Goal: Information Seeking & Learning: Find specific fact

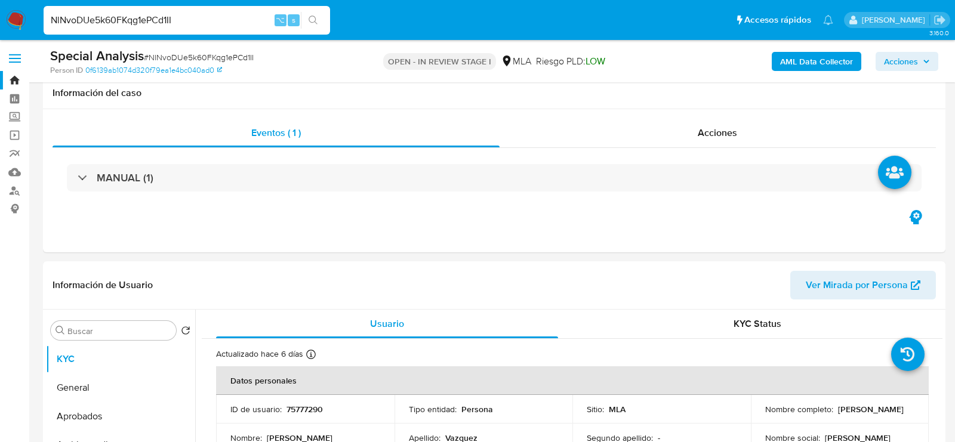
select select "10"
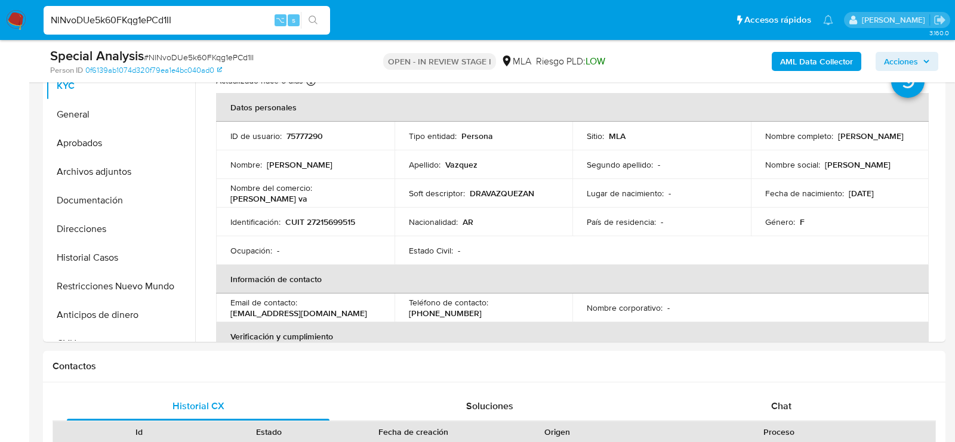
scroll to position [285, 0]
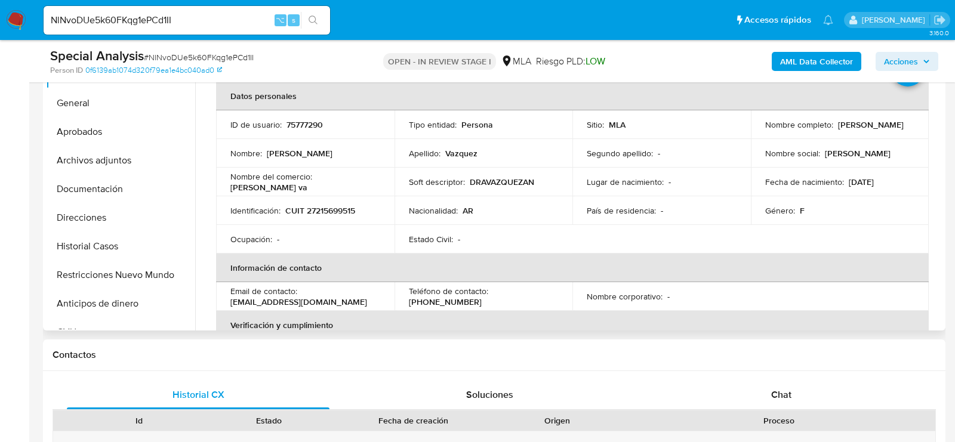
drag, startPoint x: 761, startPoint y: 128, endPoint x: 850, endPoint y: 126, distance: 89.5
click at [850, 126] on div "Nombre completo : Andrea Karina Vazquez" at bounding box center [840, 124] width 150 height 11
copy p "Andrea Karina Vazquez"
click at [317, 211] on p "CUIT 27215699515" at bounding box center [320, 210] width 70 height 11
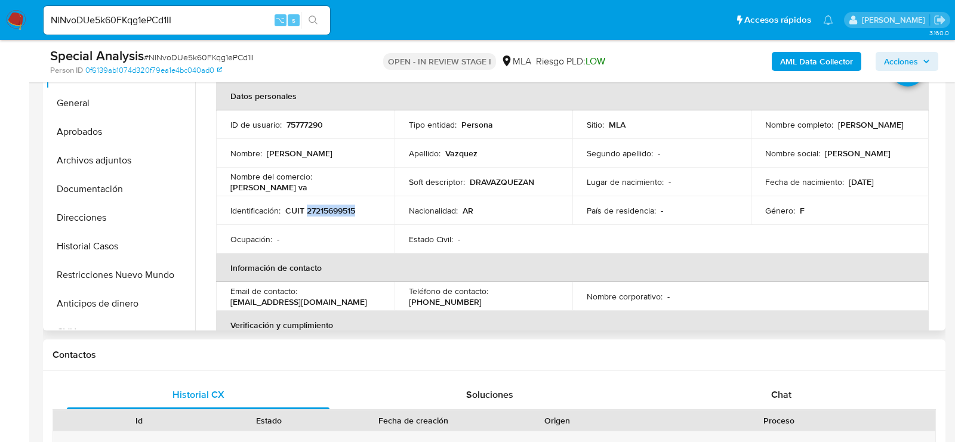
copy p "27215699515"
drag, startPoint x: 755, startPoint y: 131, endPoint x: 854, endPoint y: 131, distance: 98.4
click at [854, 131] on td "Nombre completo : Andrea Karina Vazquez" at bounding box center [840, 124] width 178 height 29
click at [96, 148] on button "Archivos adjuntos" at bounding box center [116, 160] width 140 height 29
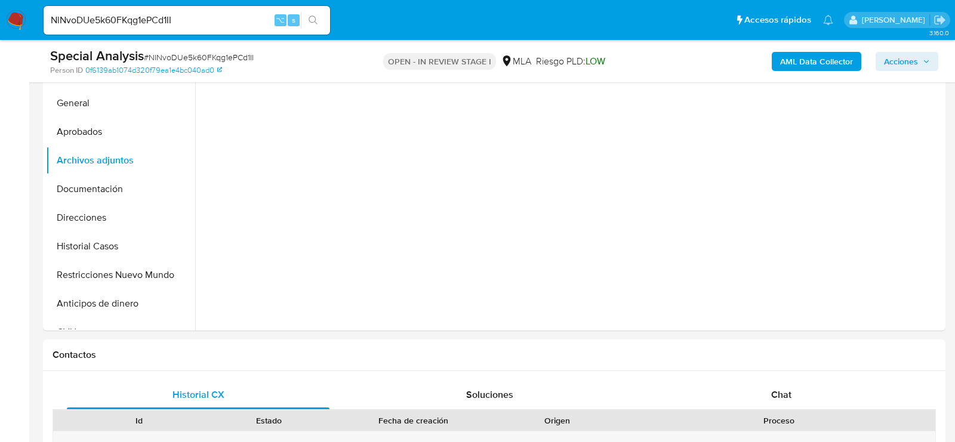
scroll to position [229, 0]
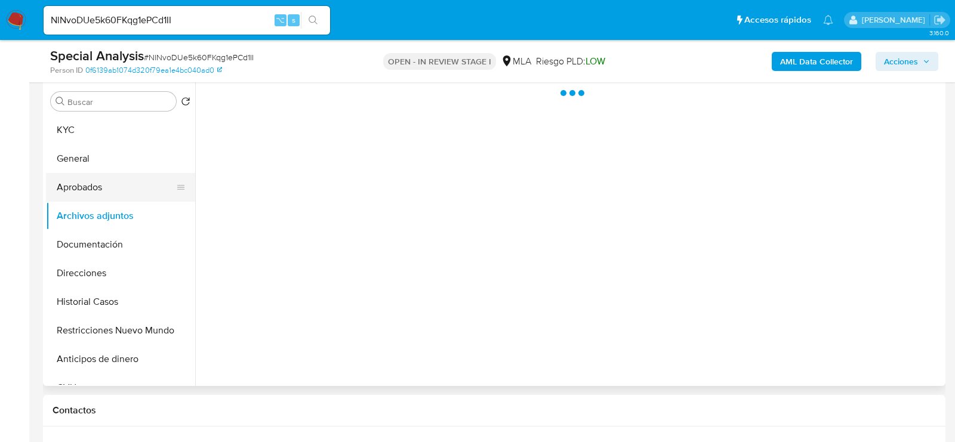
click at [75, 192] on button "Aprobados" at bounding box center [116, 187] width 140 height 29
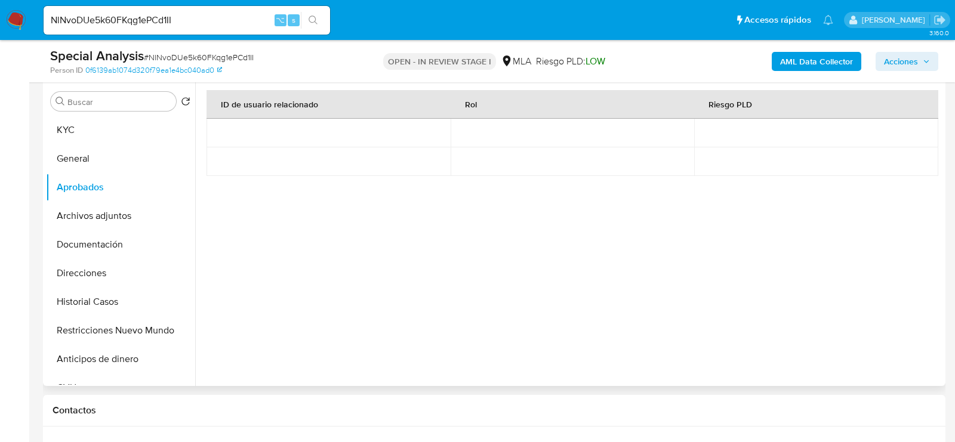
click at [114, 113] on div "Buscar Volver al orden por defecto KYC General Aprobados Archivos adjuntos Docu…" at bounding box center [120, 234] width 149 height 304
click at [114, 130] on button "KYC" at bounding box center [116, 130] width 140 height 29
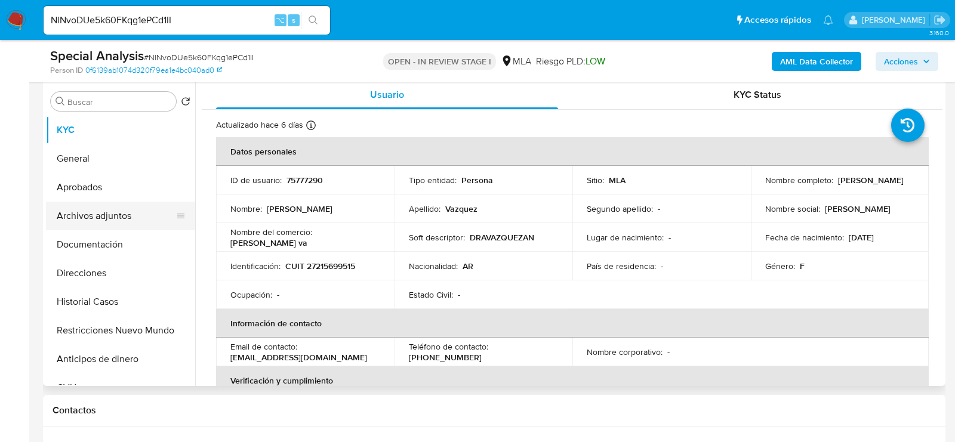
click at [73, 218] on button "Archivos adjuntos" at bounding box center [116, 216] width 140 height 29
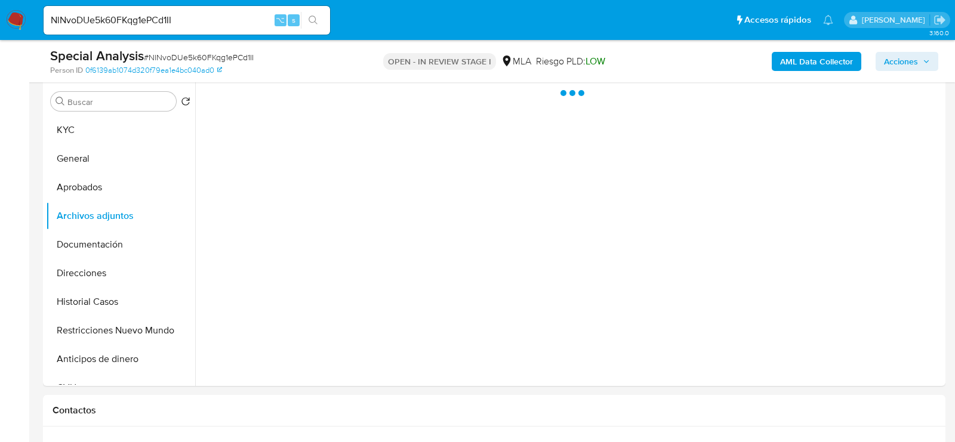
click at [788, 66] on b "AML Data Collector" at bounding box center [816, 61] width 73 height 19
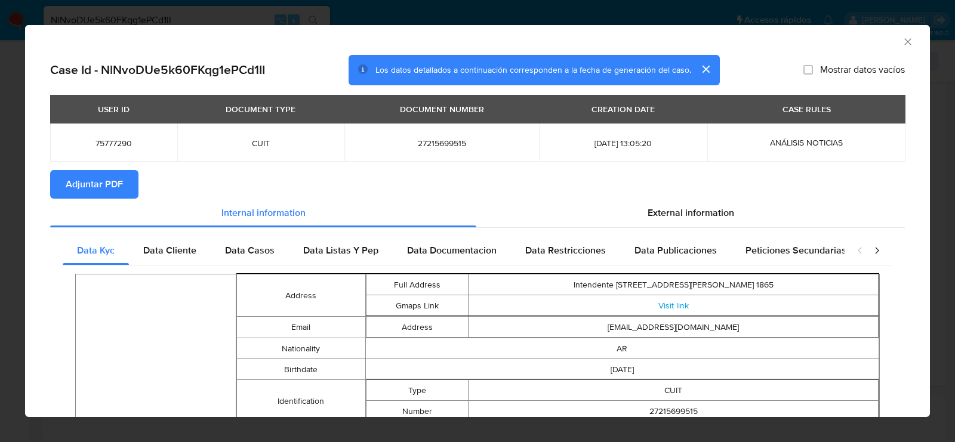
click at [90, 187] on span "Adjuntar PDF" at bounding box center [94, 184] width 57 height 26
click at [907, 41] on icon "Cerrar ventana" at bounding box center [907, 41] width 7 height 7
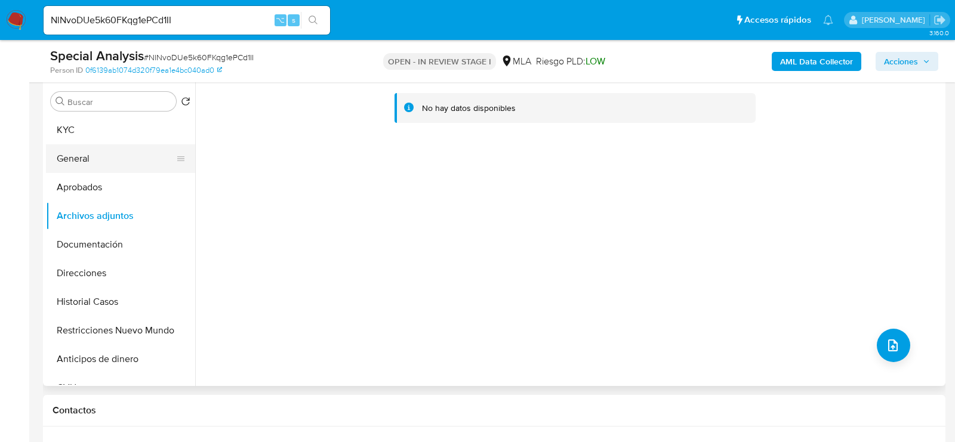
click at [113, 159] on button "General" at bounding box center [116, 158] width 140 height 29
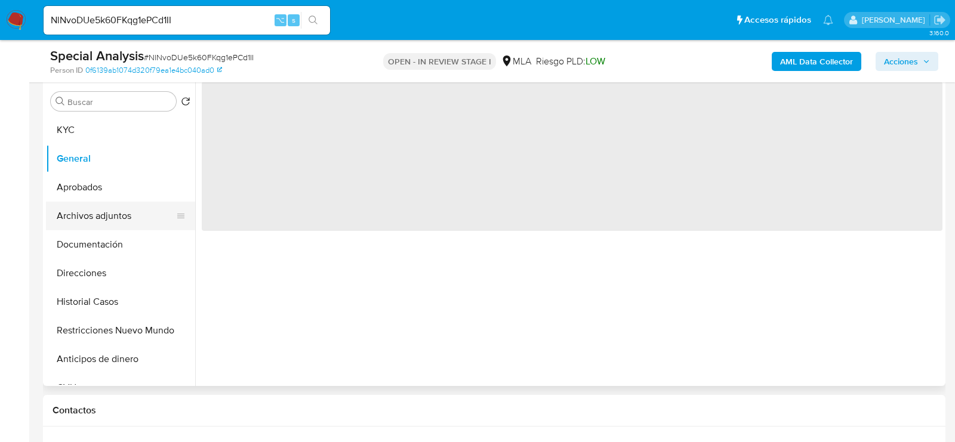
click at [113, 217] on button "Archivos adjuntos" at bounding box center [116, 216] width 140 height 29
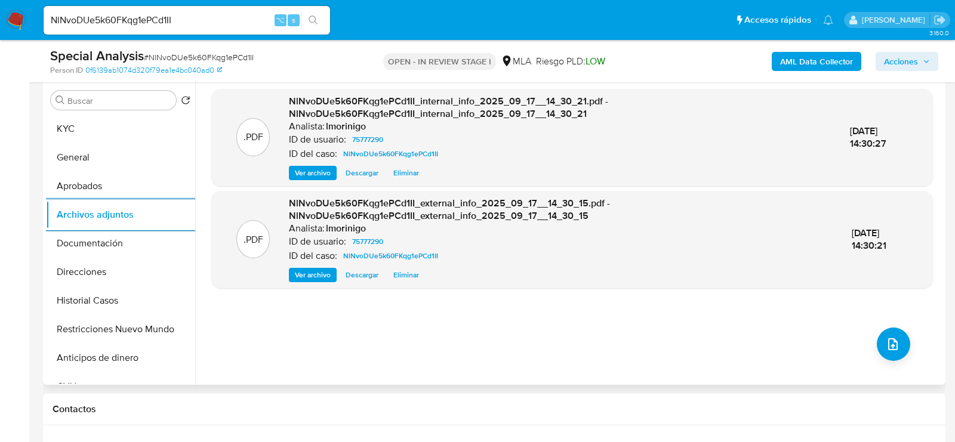
scroll to position [216, 0]
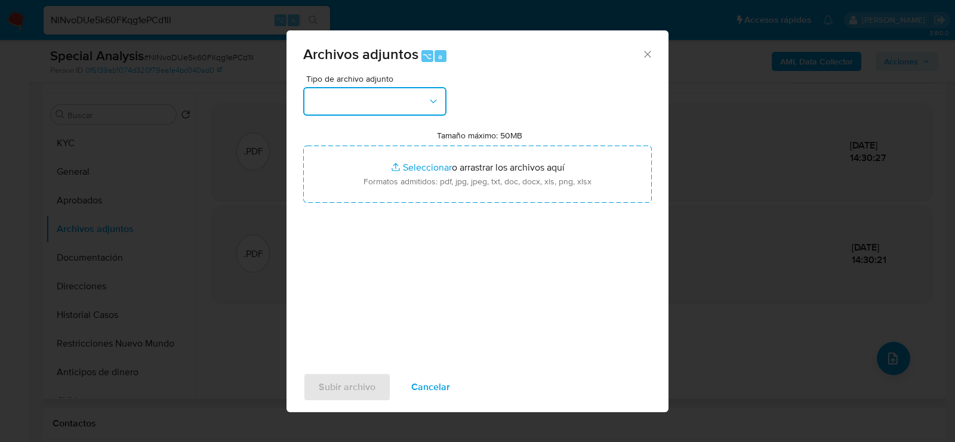
click at [399, 92] on button "button" at bounding box center [374, 101] width 143 height 29
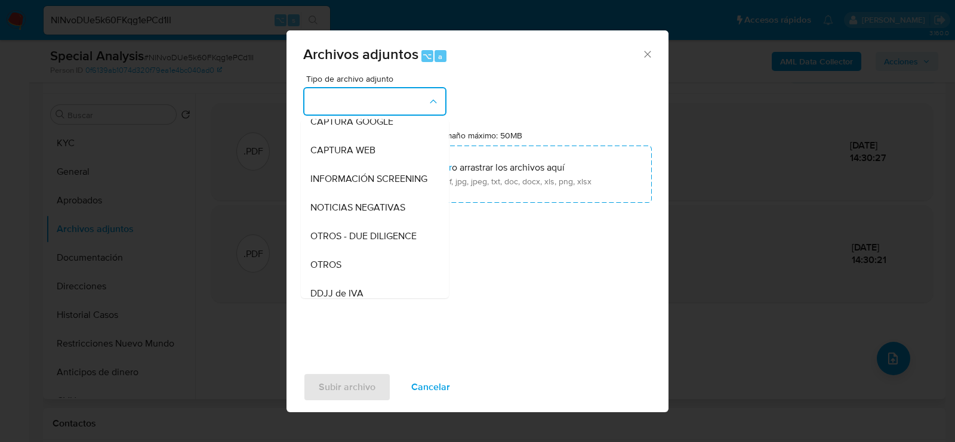
scroll to position [97, 0]
click at [371, 253] on div "OTROS" at bounding box center [371, 265] width 122 height 29
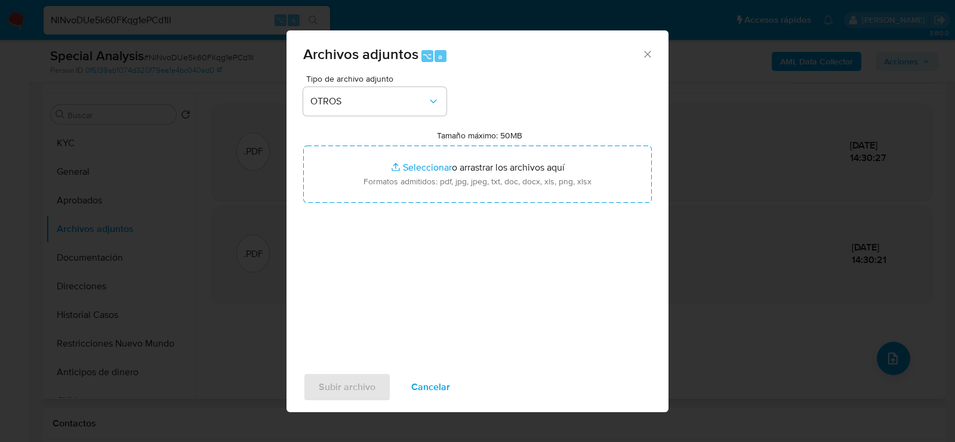
click at [394, 267] on div "Tipo de archivo adjunto OTROS Tamaño máximo: 50MB Seleccionar archivos Seleccio…" at bounding box center [477, 216] width 348 height 282
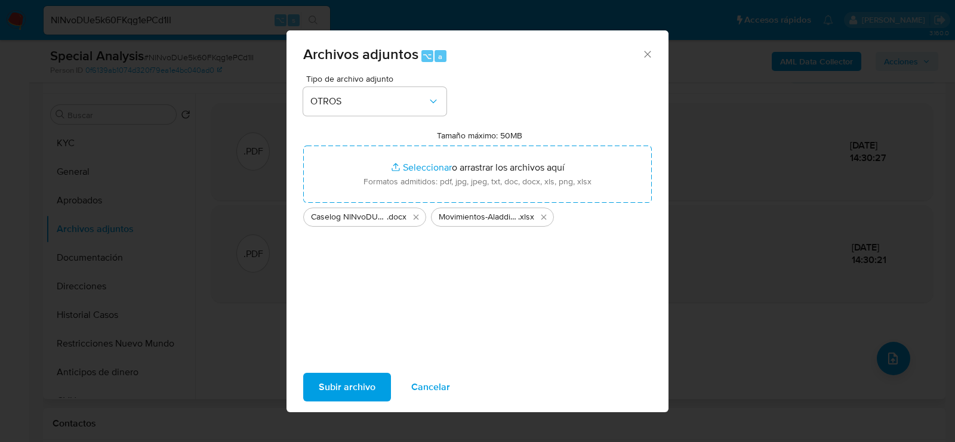
click at [334, 396] on span "Subir archivo" at bounding box center [347, 387] width 57 height 26
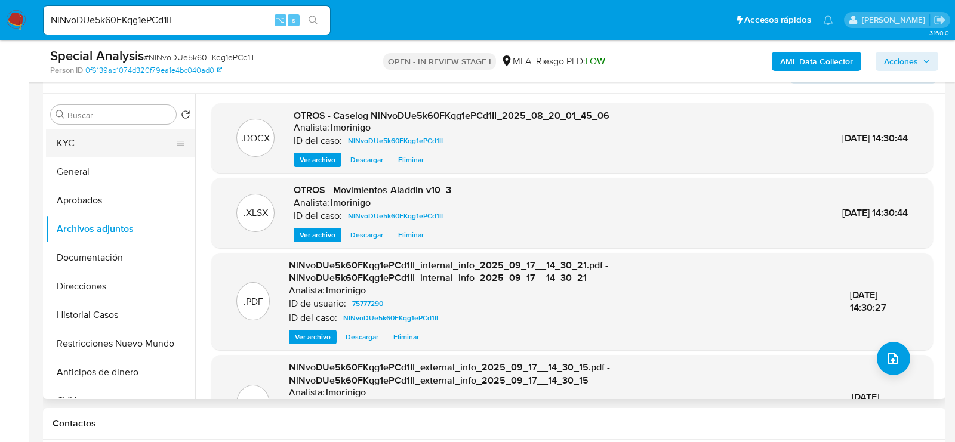
click at [132, 146] on button "KYC" at bounding box center [116, 143] width 140 height 29
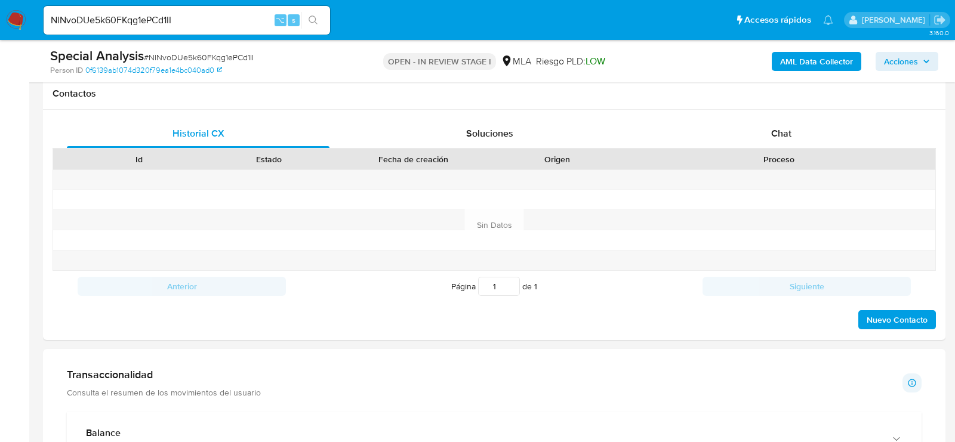
scroll to position [541, 0]
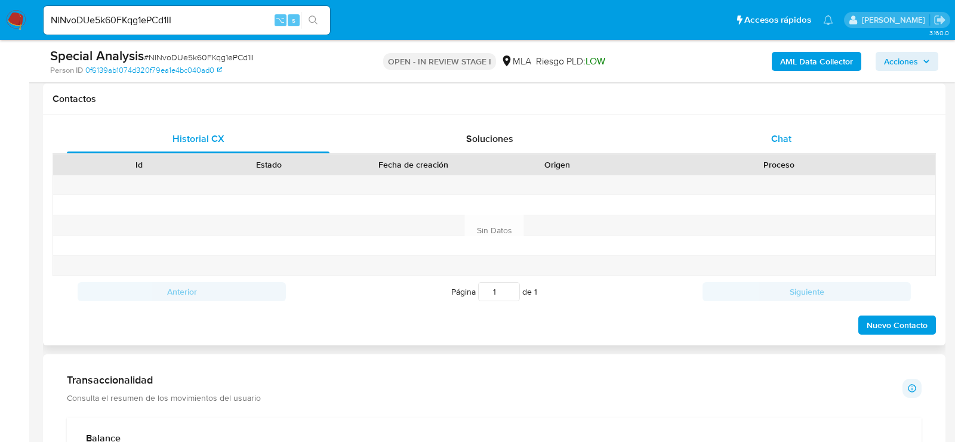
click at [776, 137] on span "Chat" at bounding box center [781, 139] width 20 height 14
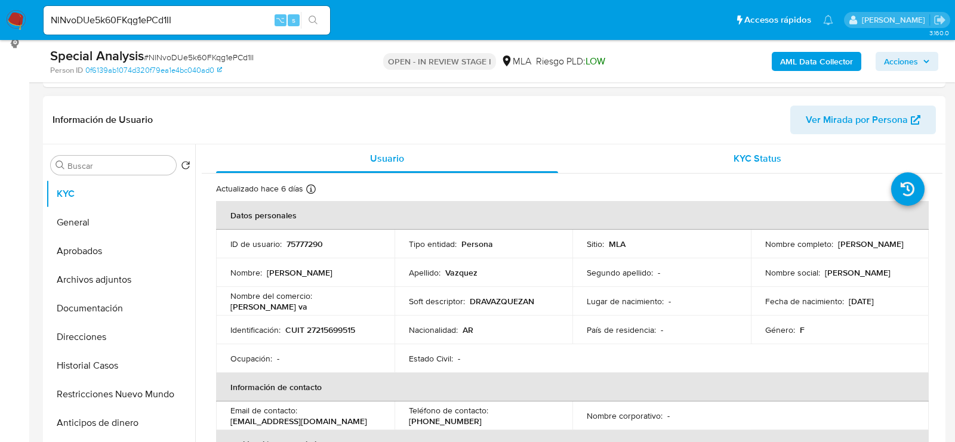
scroll to position [161, 0]
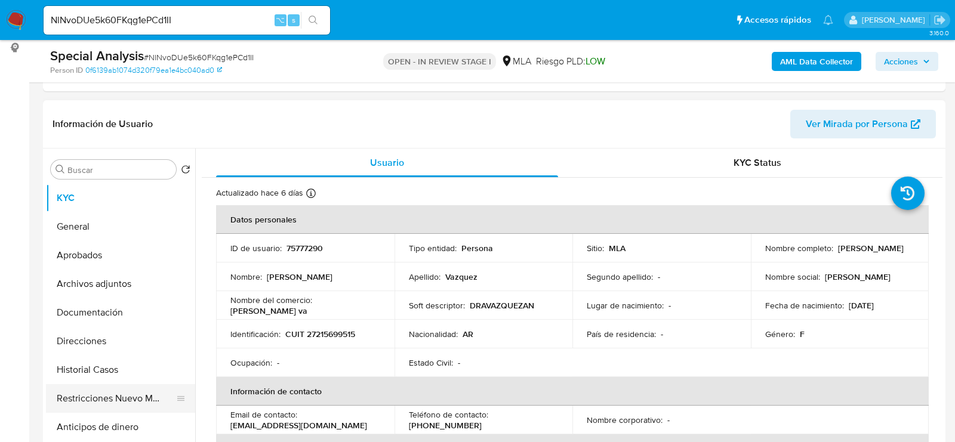
click at [78, 395] on button "Restricciones Nuevo Mundo" at bounding box center [116, 398] width 140 height 29
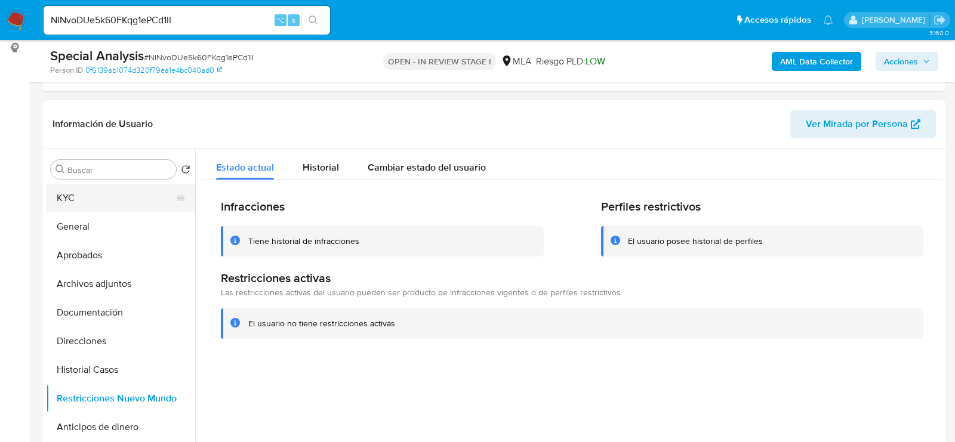
click at [88, 198] on button "KYC" at bounding box center [116, 198] width 140 height 29
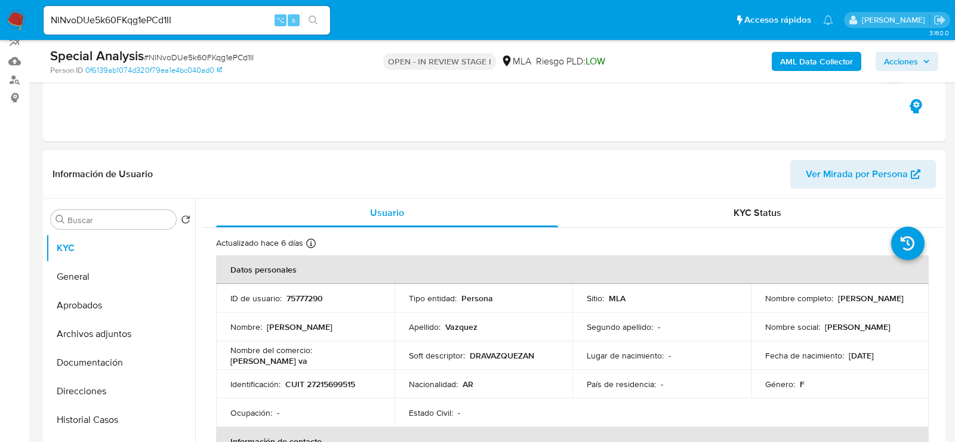
scroll to position [0, 0]
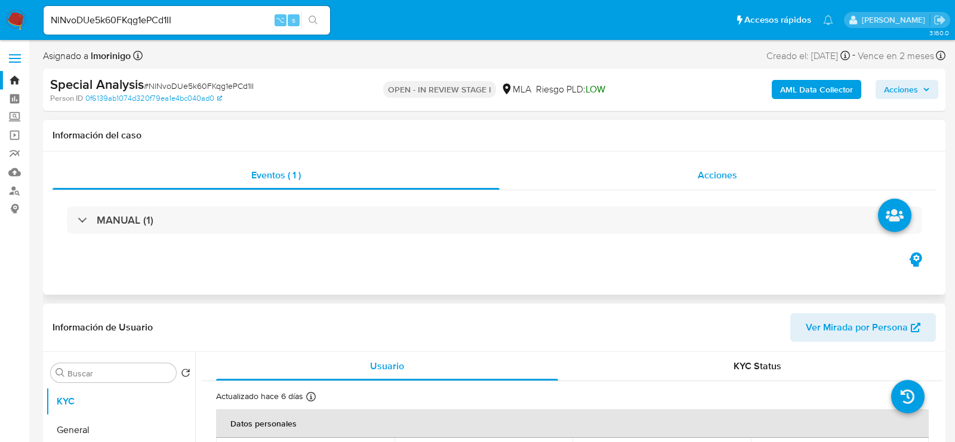
click at [697, 174] on span "Acciones" at bounding box center [716, 175] width 39 height 14
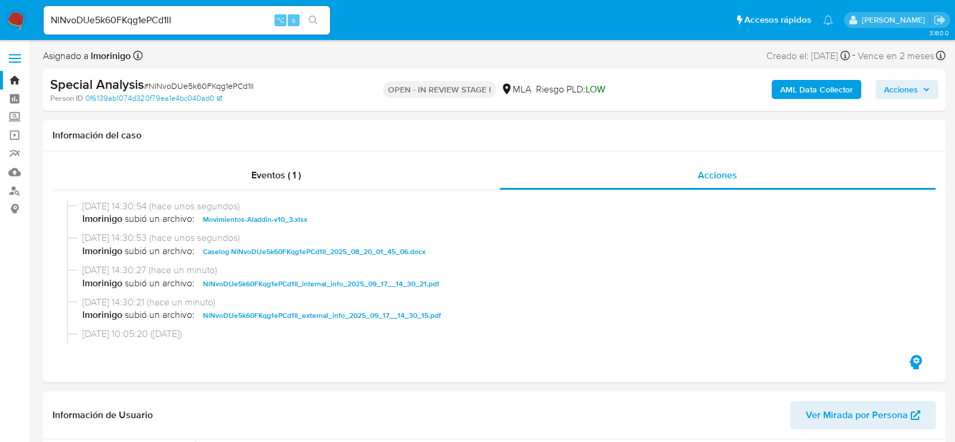
click at [924, 88] on icon "button" at bounding box center [926, 89] width 5 height 3
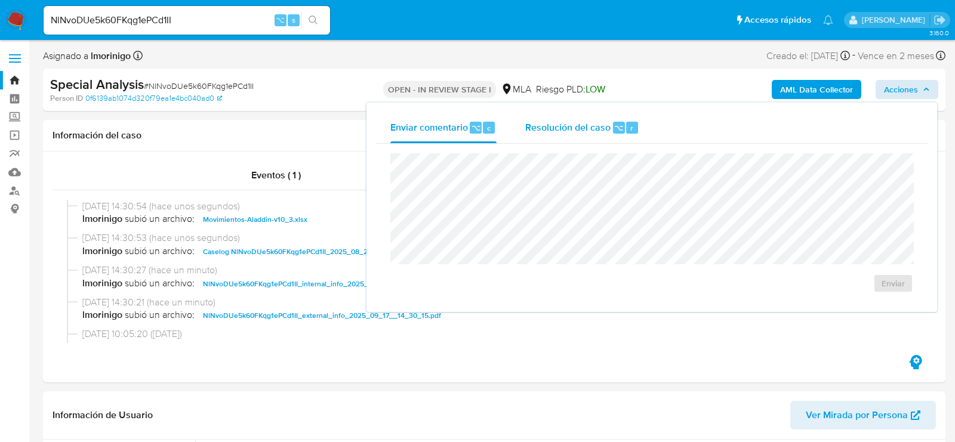
click at [643, 130] on button "Resolución del caso ⌥ r" at bounding box center [582, 127] width 143 height 31
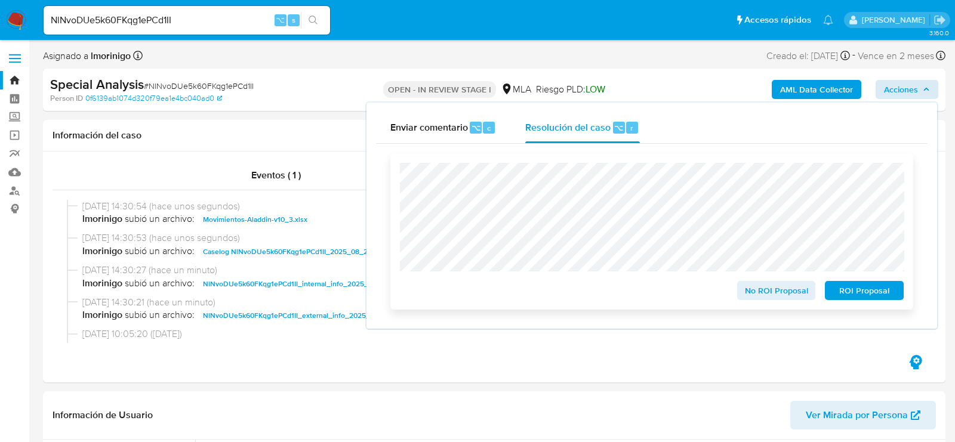
click at [774, 288] on span "No ROI Proposal" at bounding box center [776, 290] width 62 height 17
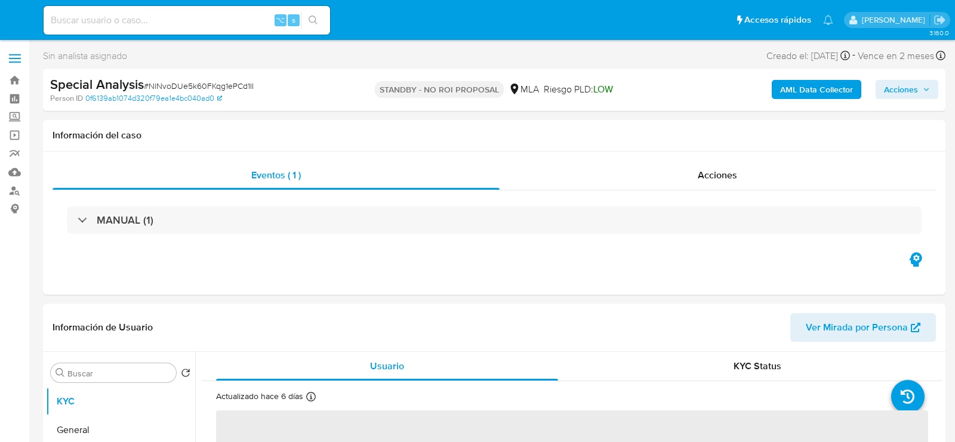
select select "10"
click at [162, 34] on div "⌥ s" at bounding box center [187, 20] width 286 height 33
click at [160, 24] on input at bounding box center [187, 21] width 286 height 16
paste input "tzx8LxsFzag11NCiubsoPpiV"
type input "tzx8LxsFzag11NCiubsoPpiV"
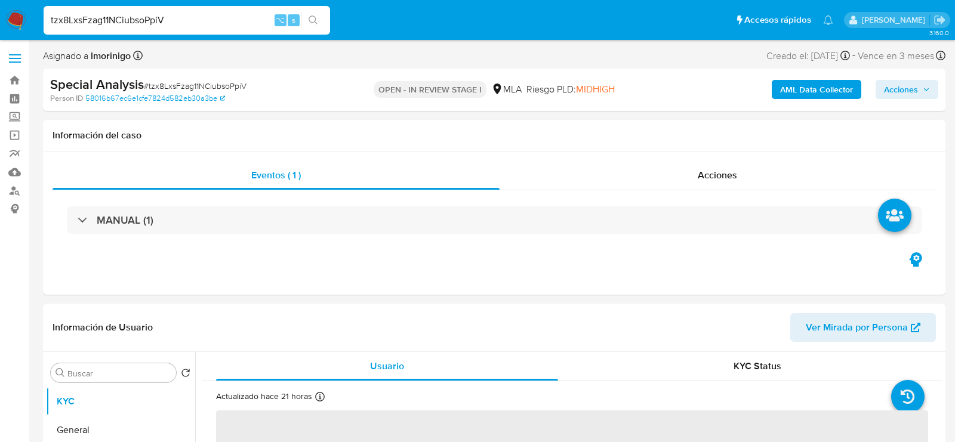
select select "10"
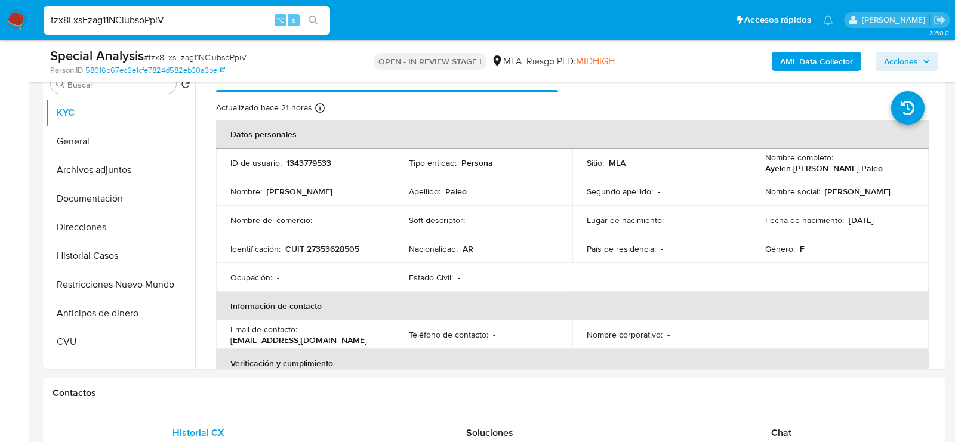
scroll to position [217, 0]
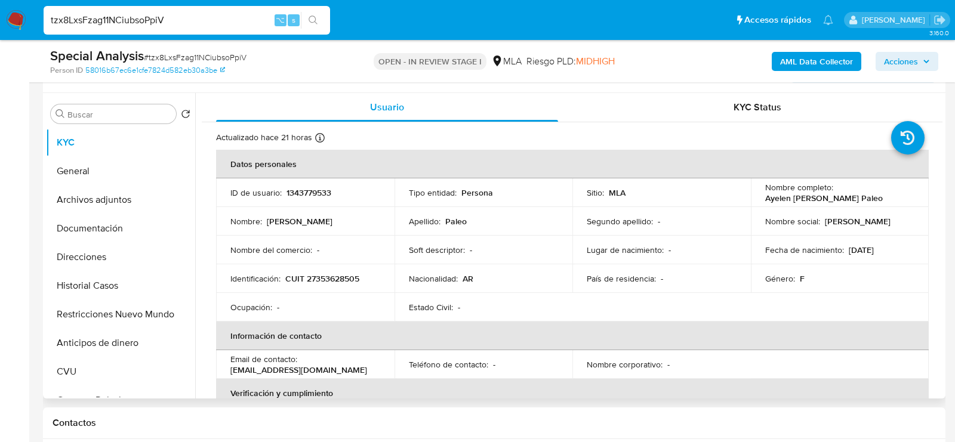
click at [302, 192] on p "1343779533" at bounding box center [308, 192] width 45 height 11
copy p "1343779533"
click at [325, 276] on p "CUIT 27353628505" at bounding box center [322, 278] width 74 height 11
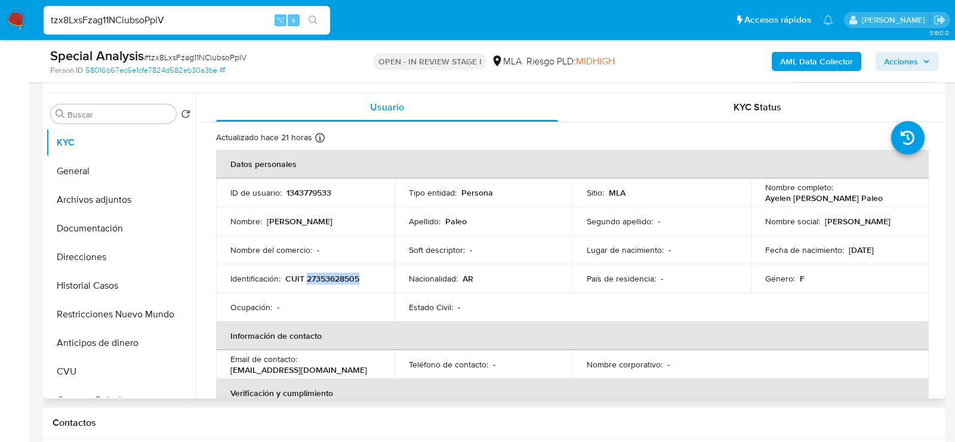
copy p "27353628505"
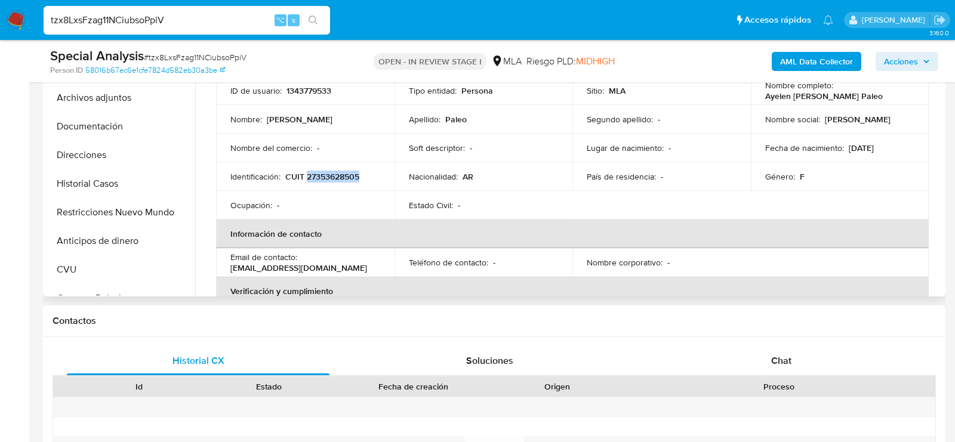
scroll to position [323, 0]
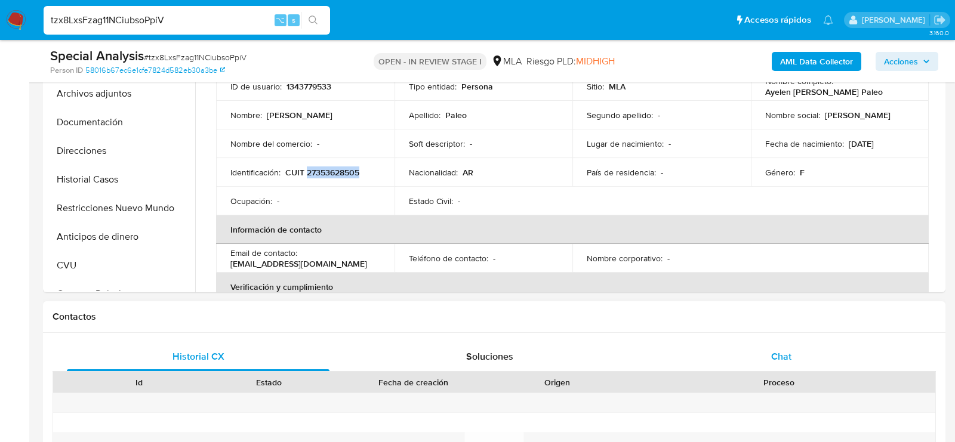
click at [780, 347] on div "Chat" at bounding box center [781, 356] width 263 height 29
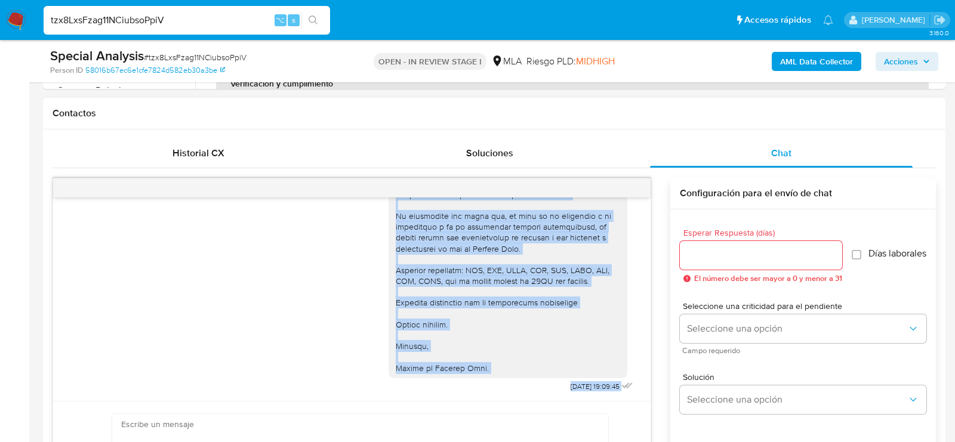
scroll to position [538, 0]
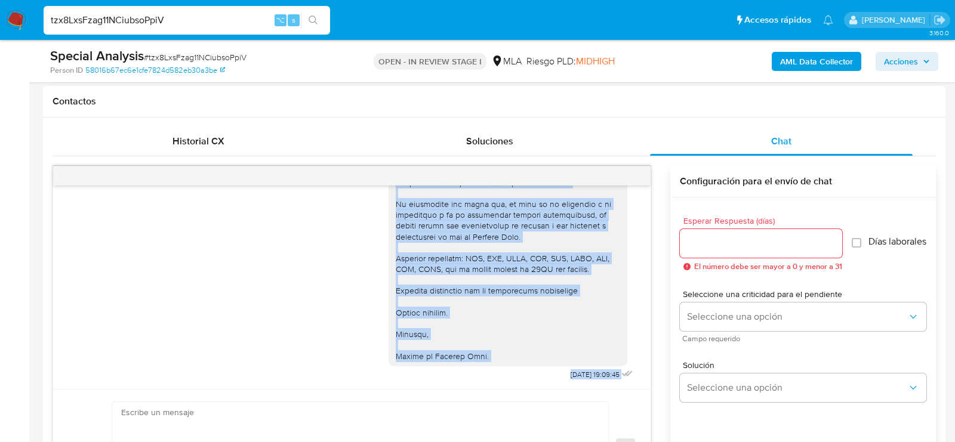
drag, startPoint x: 396, startPoint y: 246, endPoint x: 495, endPoint y: 359, distance: 150.5
click at [495, 359] on div "Hola , En función de las operaciones registradas en tu cuenta de Mercado Pago, …" at bounding box center [507, 95] width 239 height 541
copy div "Hola , En función de las operaciones registradas en tu cuenta de Mercado Pago, …"
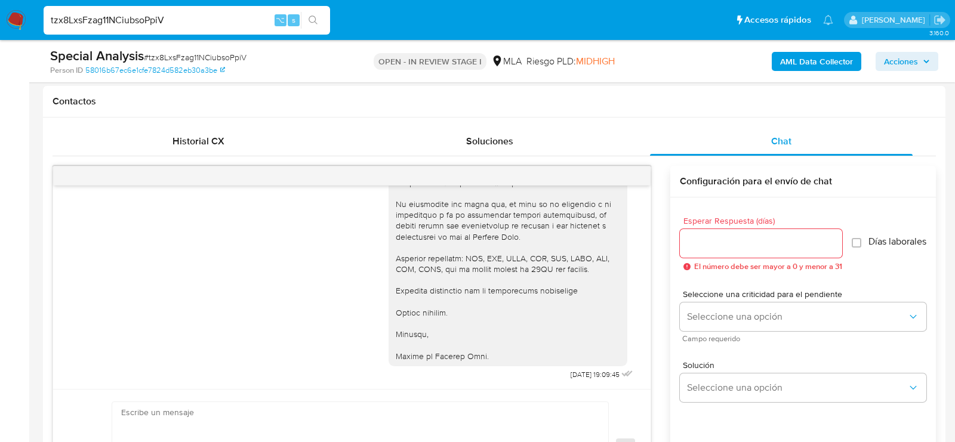
click at [149, 21] on input "tzx8LxsFzag11NCiubsoPpiV" at bounding box center [187, 21] width 286 height 16
paste input "8P1zs5uzaDhnPhPY6pTxSKm2"
type input "8P1zs5uzaDhnPhPY6pTxSKm2"
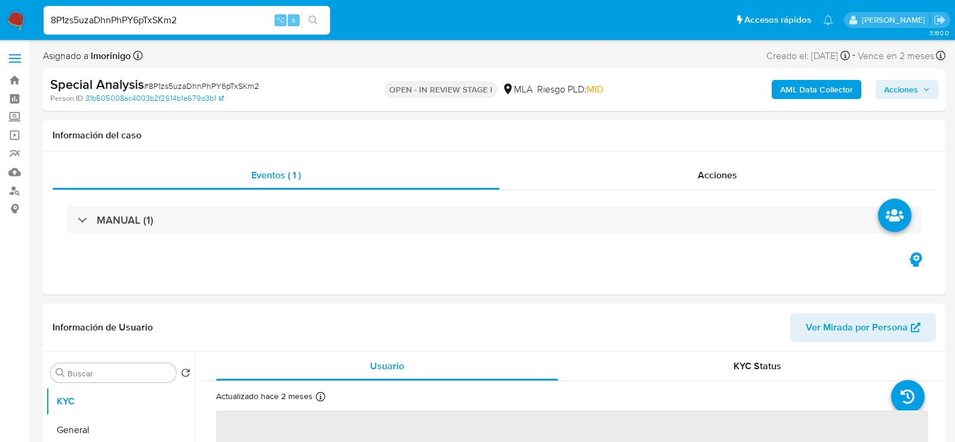
select select "10"
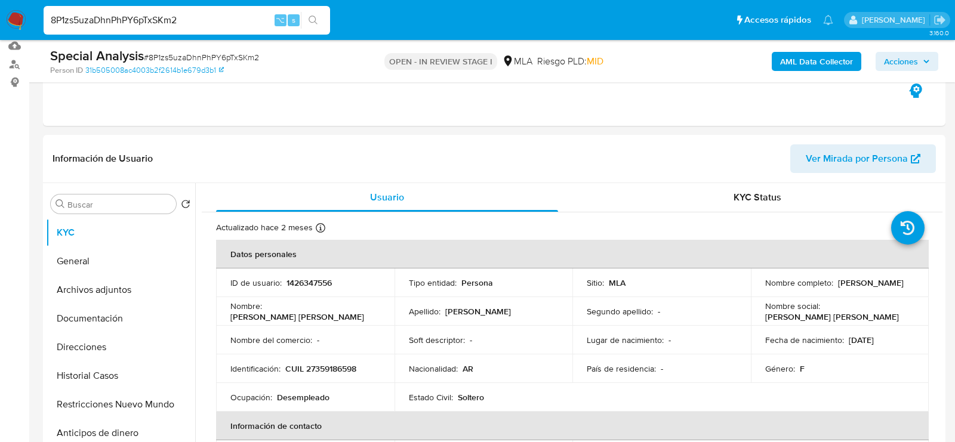
scroll to position [197, 0]
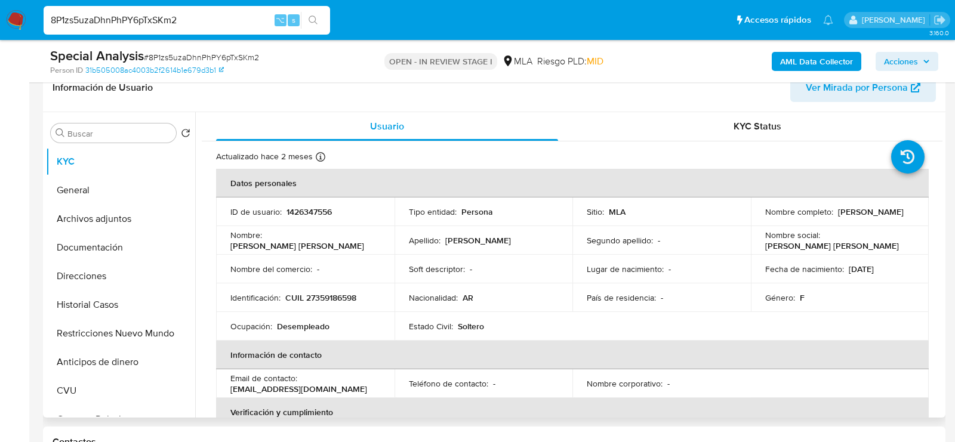
drag, startPoint x: 759, startPoint y: 218, endPoint x: 830, endPoint y: 218, distance: 71.0
click at [830, 218] on td "Nombre completo : Maria Haydee Torres" at bounding box center [840, 211] width 178 height 29
click at [300, 206] on p "1426347556" at bounding box center [308, 211] width 45 height 11
copy p "1426347556"
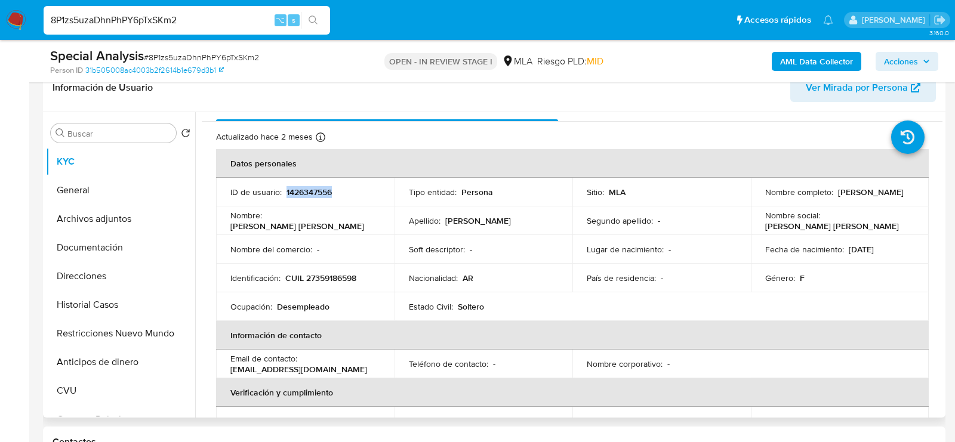
scroll to position [0, 0]
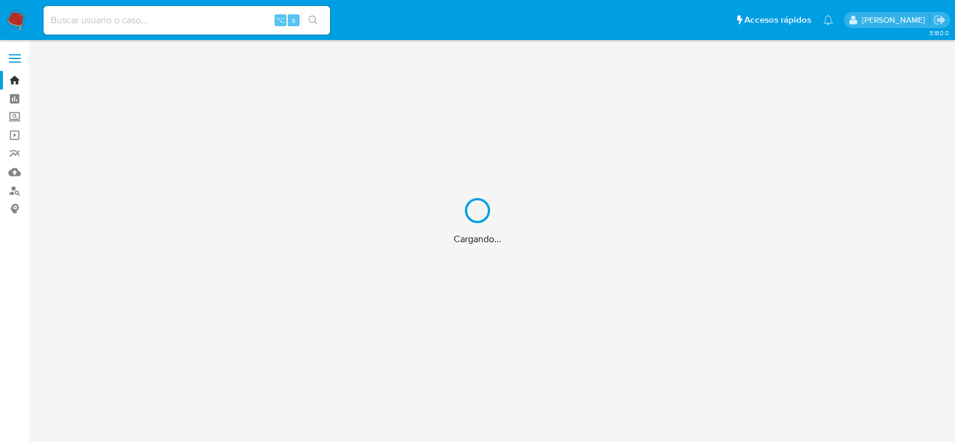
click at [183, 15] on div "Cargando..." at bounding box center [477, 221] width 955 height 442
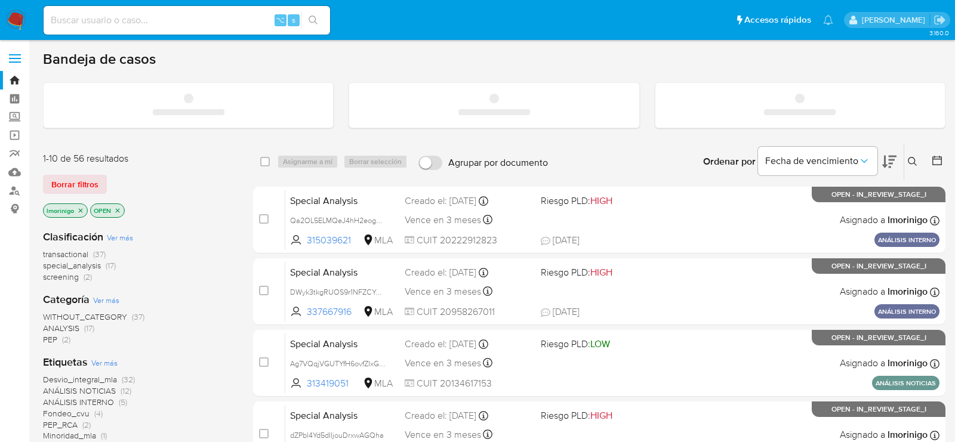
click at [185, 20] on input at bounding box center [187, 21] width 286 height 16
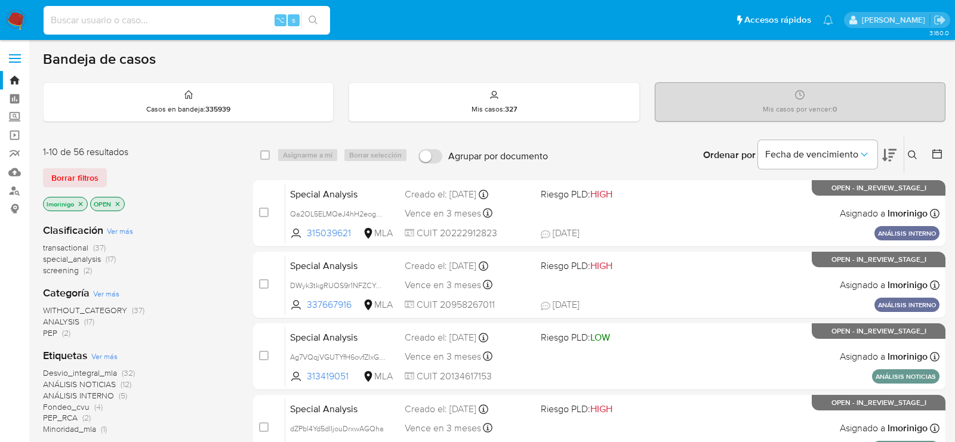
paste input "163260984"
type input "163260984"
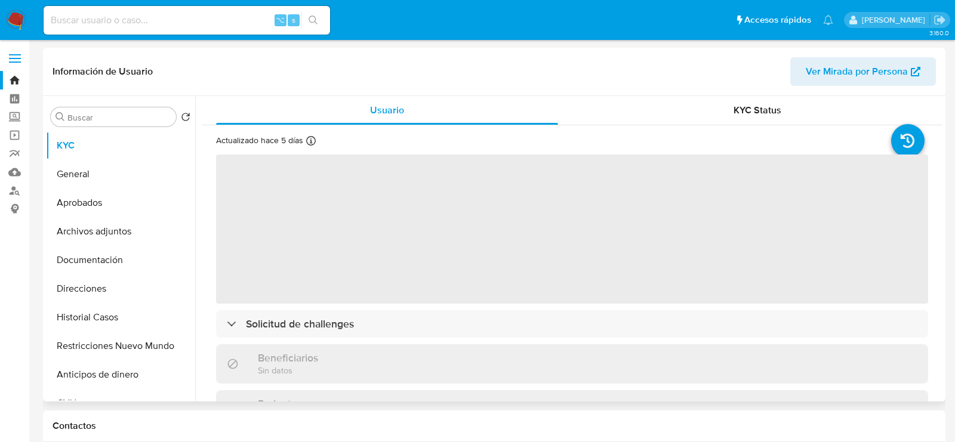
select select "10"
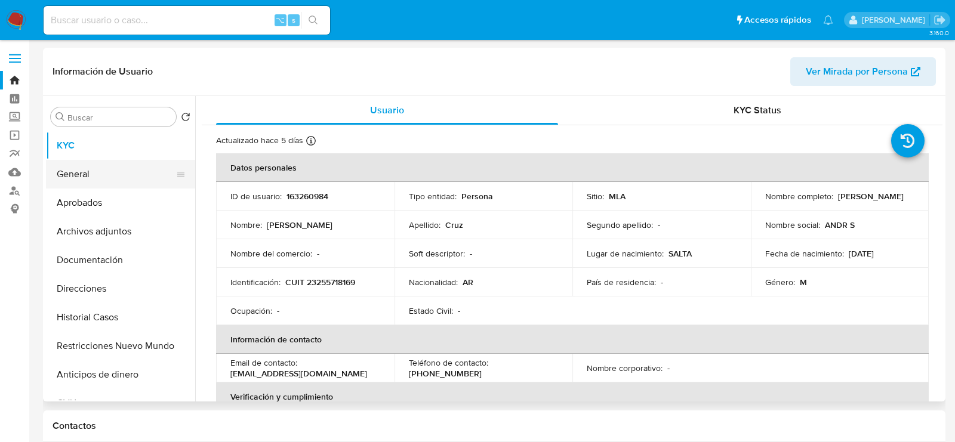
click at [89, 184] on button "General" at bounding box center [116, 174] width 140 height 29
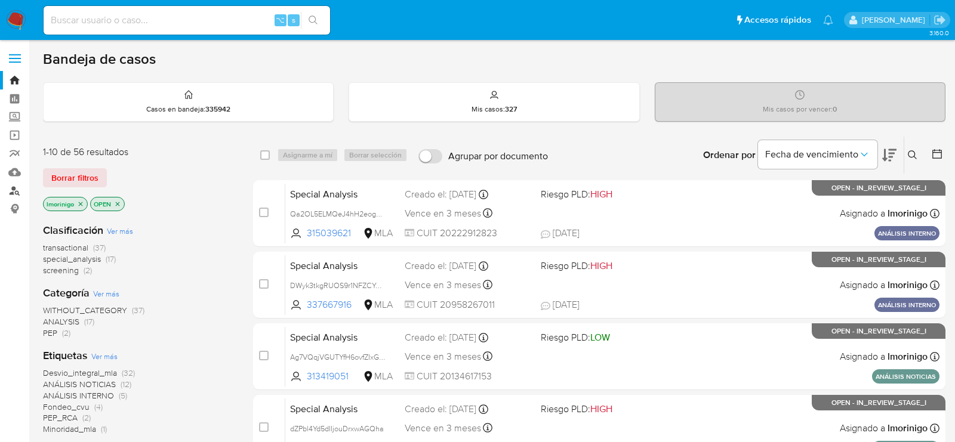
click at [15, 194] on link "Buscador de personas" at bounding box center [71, 190] width 142 height 18
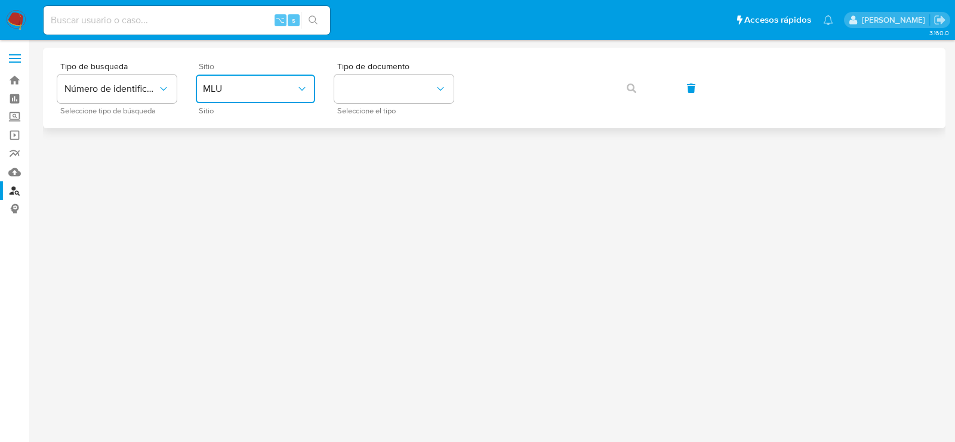
click at [300, 86] on icon "site_id" at bounding box center [302, 89] width 12 height 12
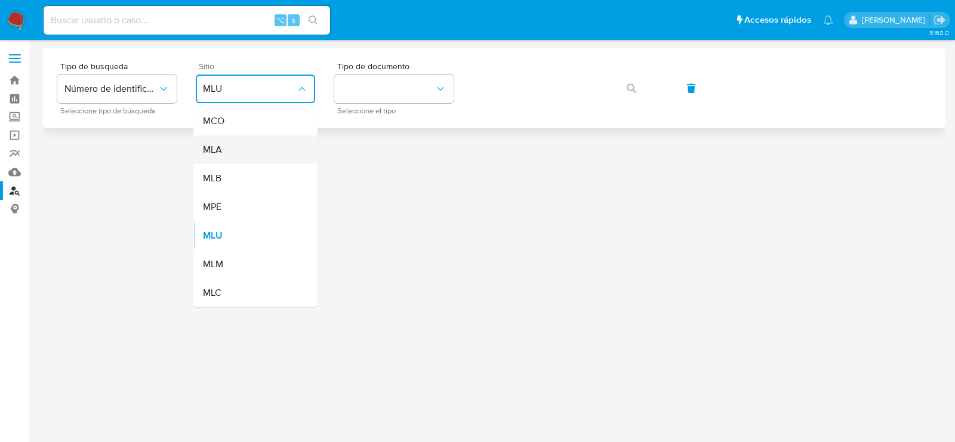
click at [264, 150] on div "MLA" at bounding box center [252, 149] width 98 height 29
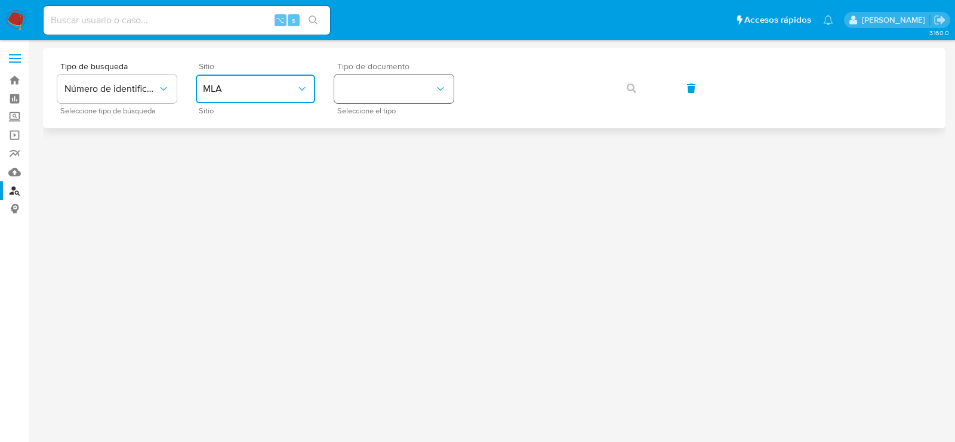
click at [385, 102] on button "identificationType" at bounding box center [393, 89] width 119 height 29
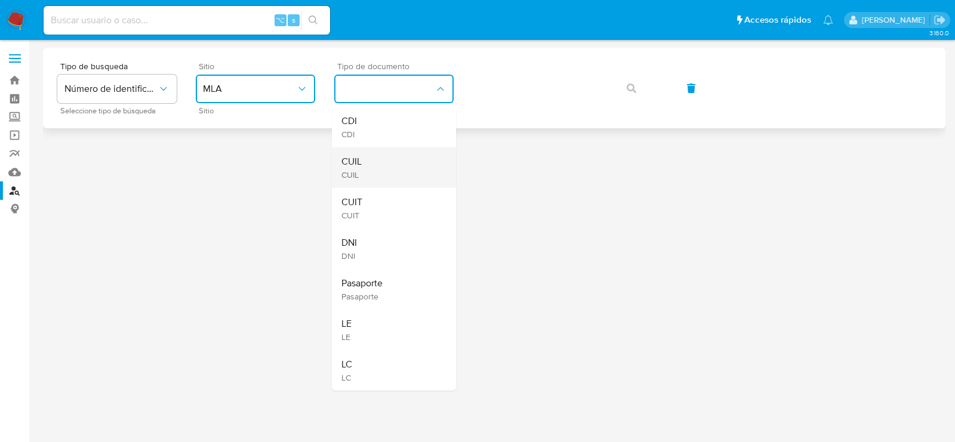
click at [405, 155] on div "CUIL CUIL" at bounding box center [390, 167] width 98 height 41
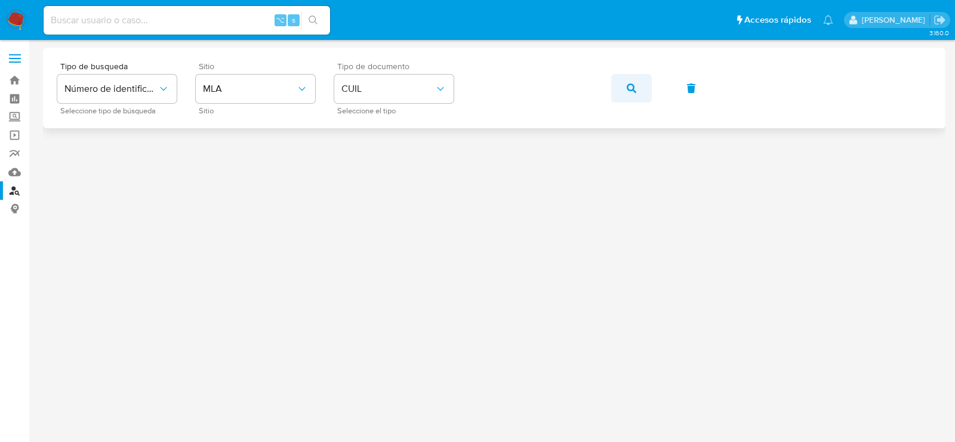
click at [616, 98] on button "button" at bounding box center [631, 88] width 41 height 29
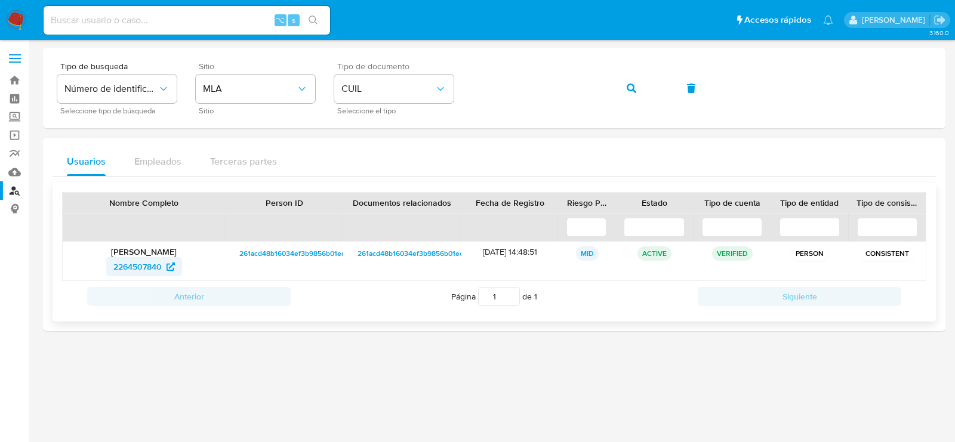
click at [113, 271] on span "2264507840" at bounding box center [137, 266] width 48 height 19
click at [633, 87] on icon "button" at bounding box center [631, 89] width 10 height 10
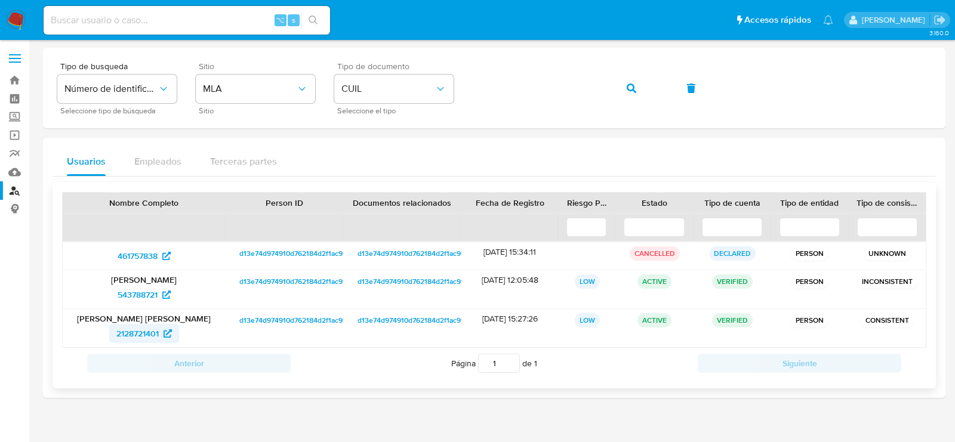
click at [155, 332] on span "2128721401" at bounding box center [137, 333] width 42 height 19
click at [152, 298] on span "543788721" at bounding box center [138, 294] width 40 height 19
click at [153, 332] on span "2128721401" at bounding box center [137, 333] width 42 height 19
click at [633, 84] on icon "button" at bounding box center [631, 89] width 10 height 10
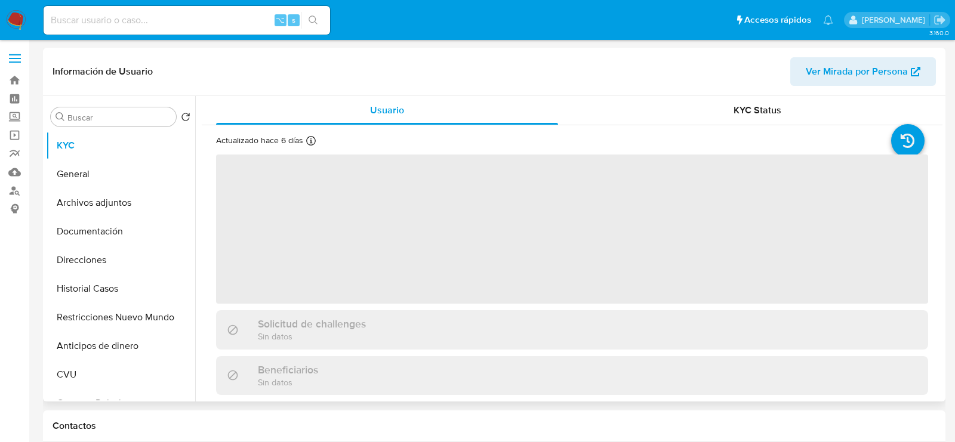
select select "10"
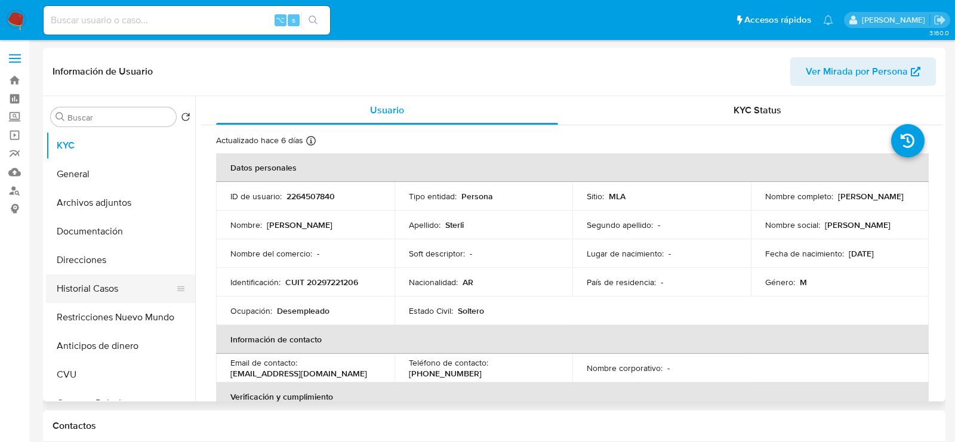
click at [95, 284] on button "Historial Casos" at bounding box center [116, 288] width 140 height 29
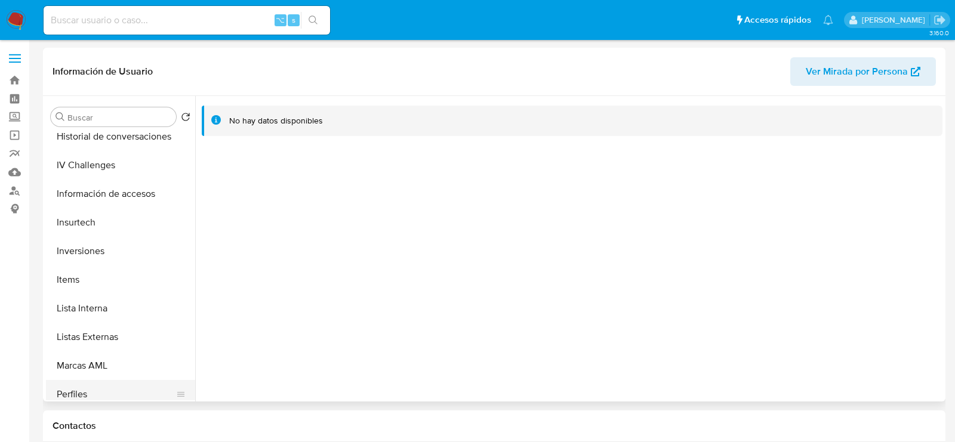
scroll to position [561, 0]
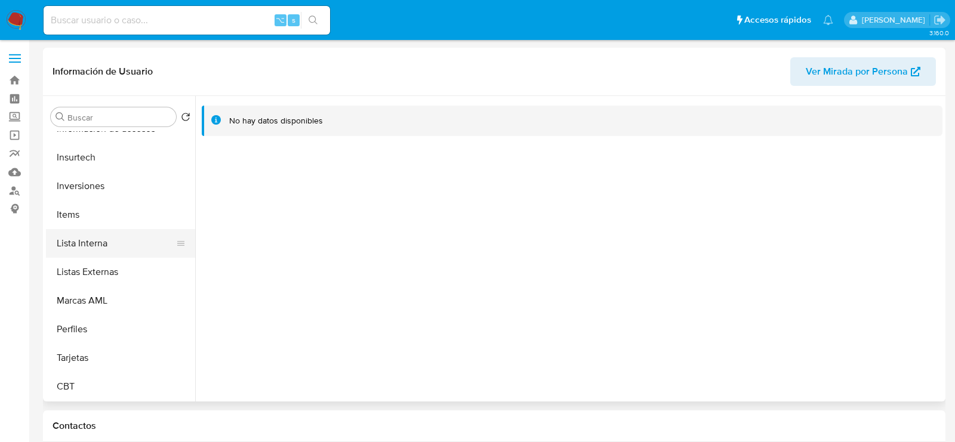
click at [97, 240] on button "Lista Interna" at bounding box center [116, 243] width 140 height 29
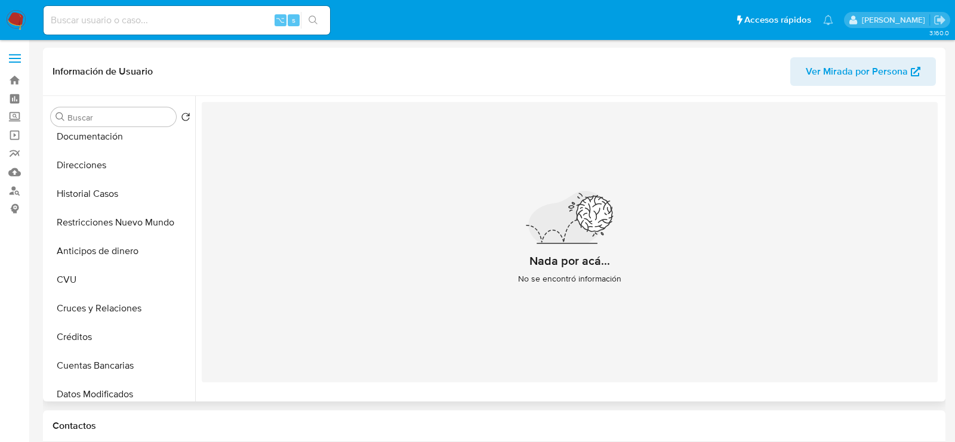
scroll to position [0, 0]
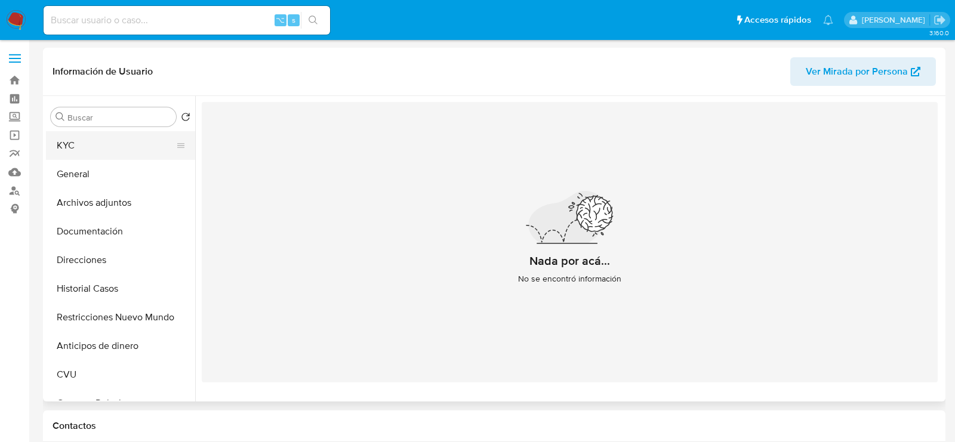
click at [107, 131] on button "KYC" at bounding box center [116, 145] width 140 height 29
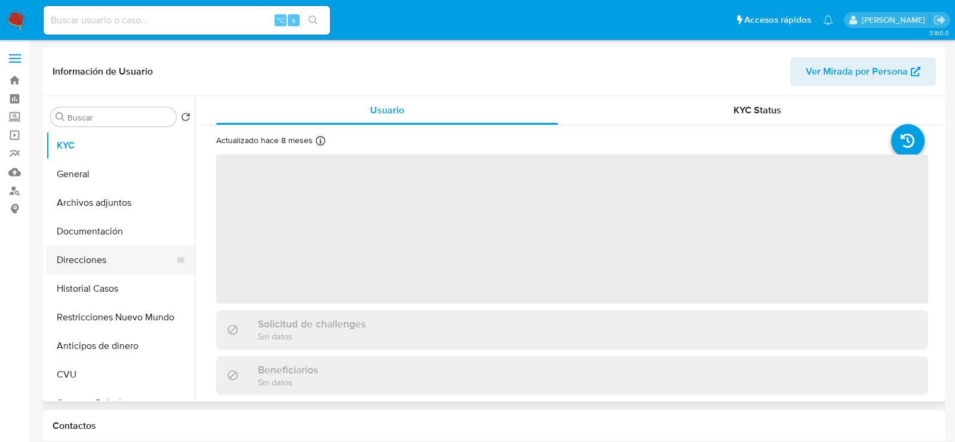
select select "10"
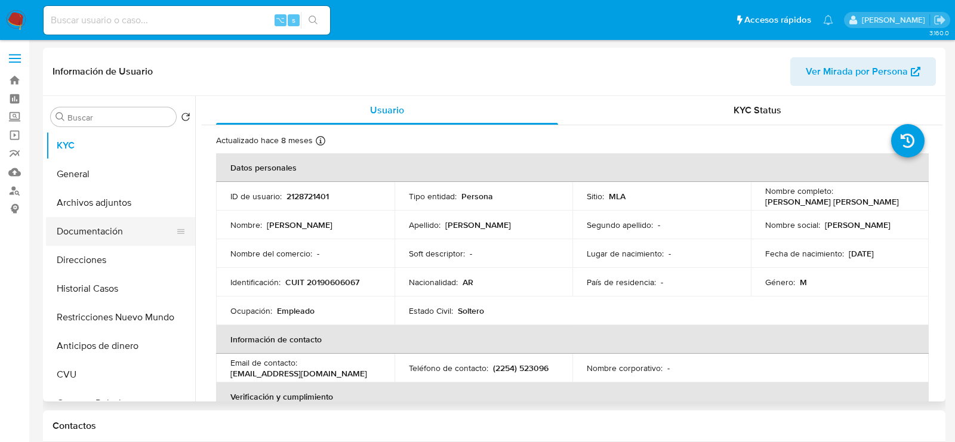
click at [90, 223] on button "Documentación" at bounding box center [116, 231] width 140 height 29
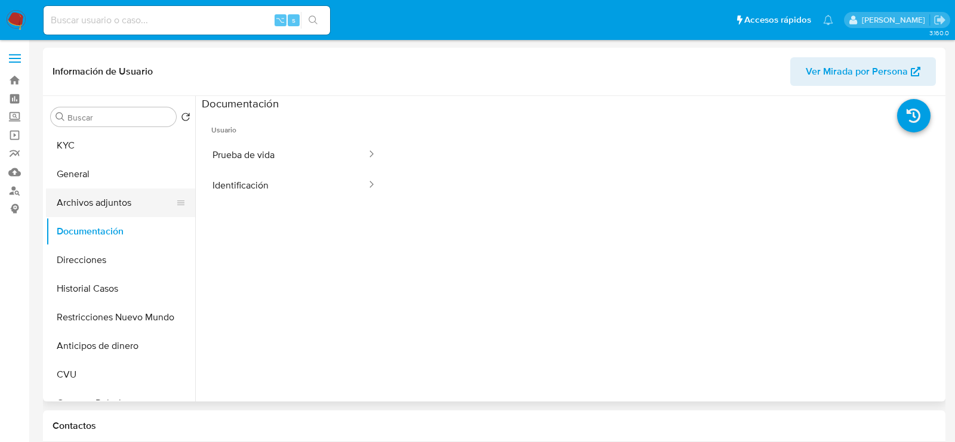
click at [93, 202] on button "Archivos adjuntos" at bounding box center [116, 203] width 140 height 29
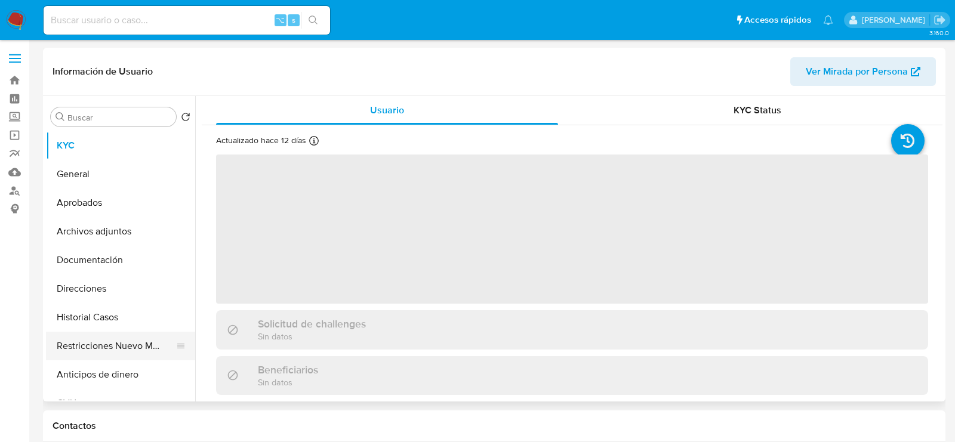
select select "10"
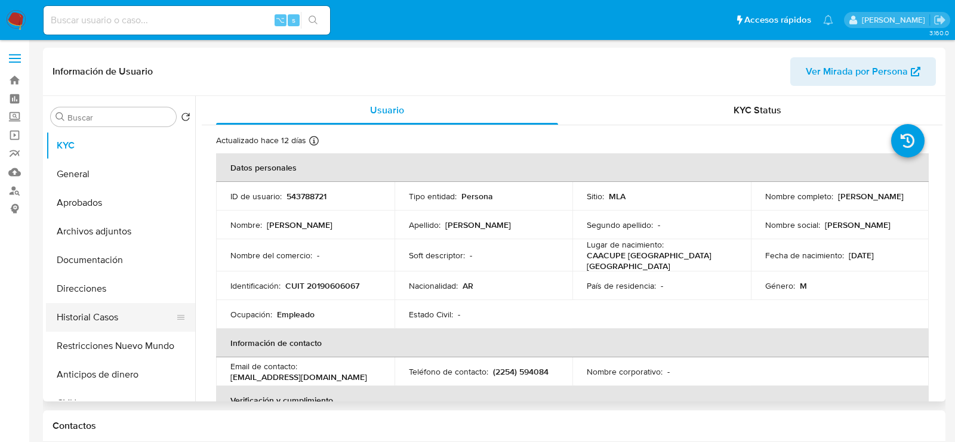
click at [97, 327] on button "Historial Casos" at bounding box center [116, 317] width 140 height 29
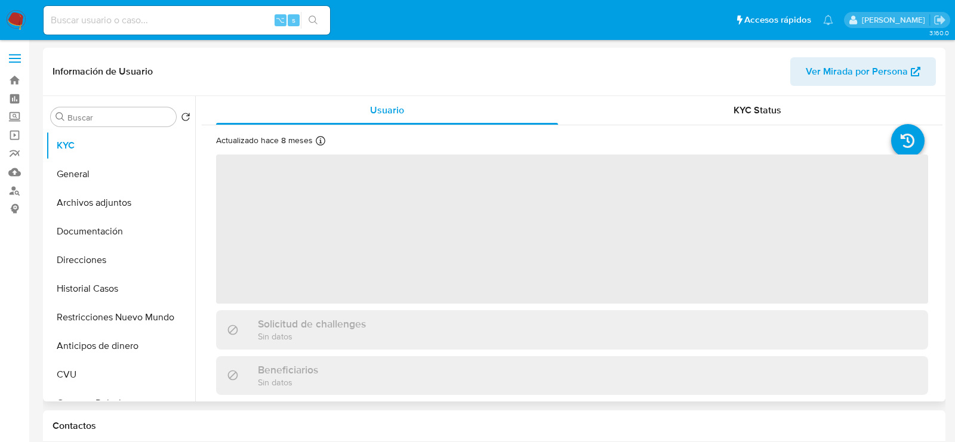
select select "10"
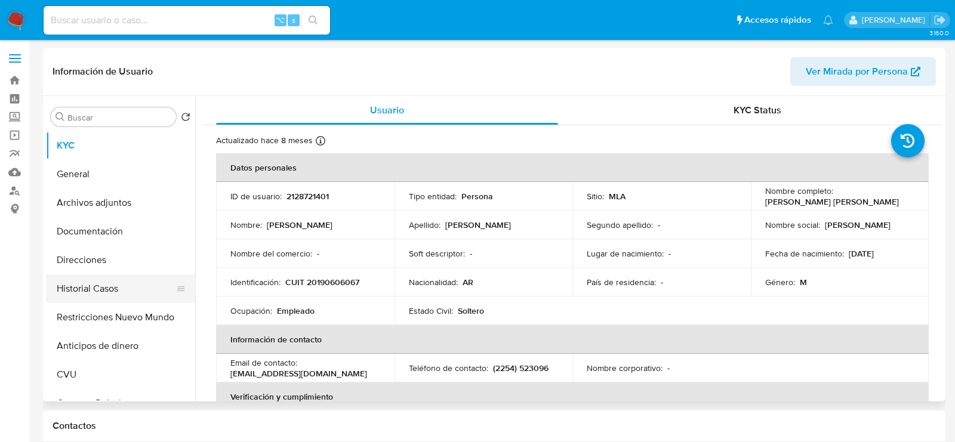
click at [81, 297] on button "Historial Casos" at bounding box center [116, 288] width 140 height 29
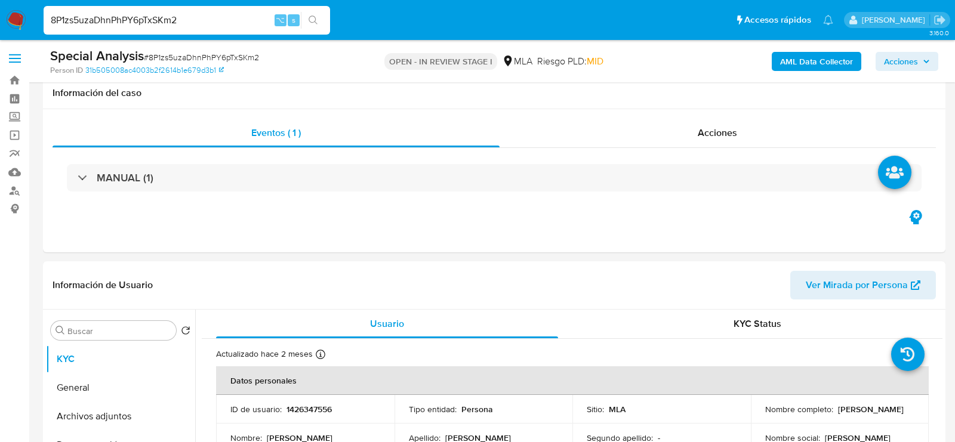
select select "10"
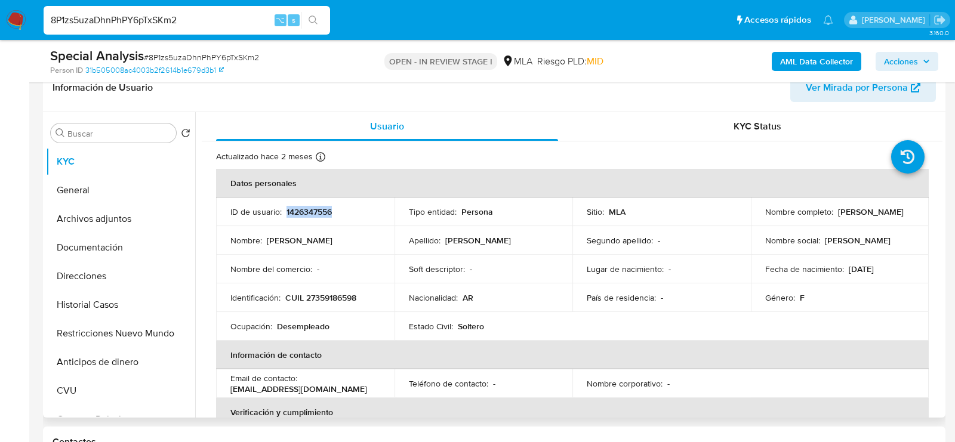
drag, startPoint x: 762, startPoint y: 217, endPoint x: 840, endPoint y: 217, distance: 77.6
click at [840, 217] on div "Nombre completo : [PERSON_NAME]" at bounding box center [840, 211] width 150 height 11
copy p "[PERSON_NAME]"
click at [326, 304] on td "Identificación : CUIL 27359186598" at bounding box center [305, 297] width 178 height 29
click at [322, 295] on p "CUIL 27359186598" at bounding box center [320, 297] width 71 height 11
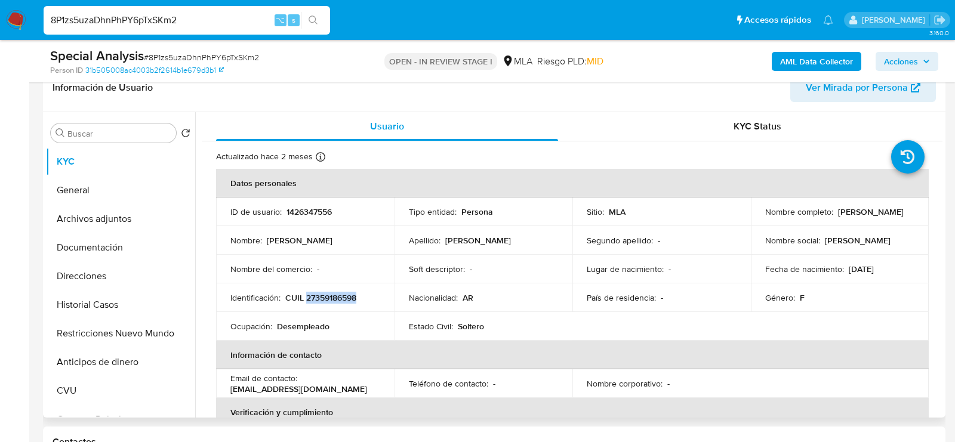
click at [322, 295] on p "CUIL 27359186598" at bounding box center [320, 297] width 71 height 11
copy p "27359186598"
